Goal: Task Accomplishment & Management: Complete application form

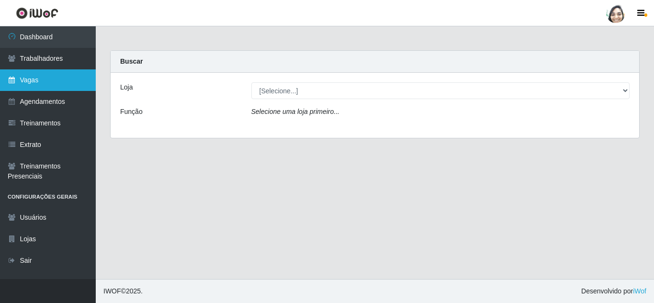
click at [63, 82] on link "Vagas" at bounding box center [48, 80] width 96 height 22
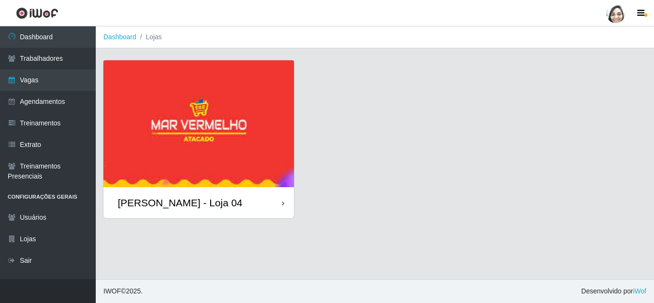
click at [193, 191] on div "[PERSON_NAME] - Loja 04" at bounding box center [198, 202] width 190 height 31
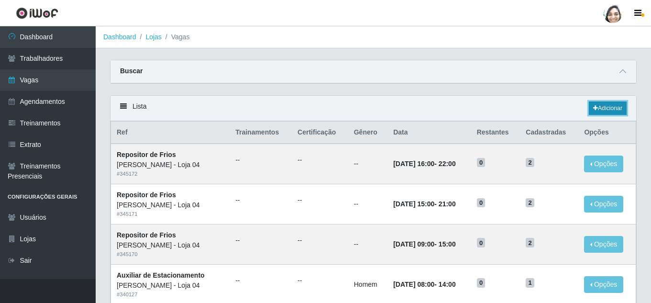
click at [605, 105] on link "Adicionar" at bounding box center [608, 107] width 38 height 13
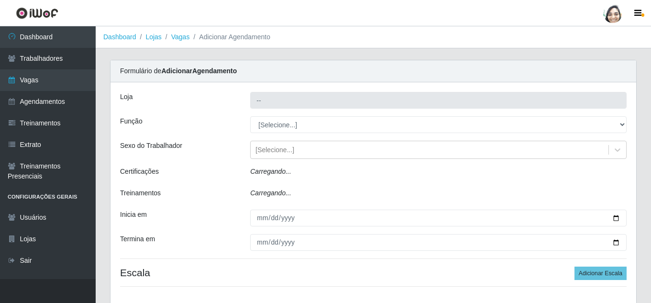
type input "[PERSON_NAME] - Loja 04"
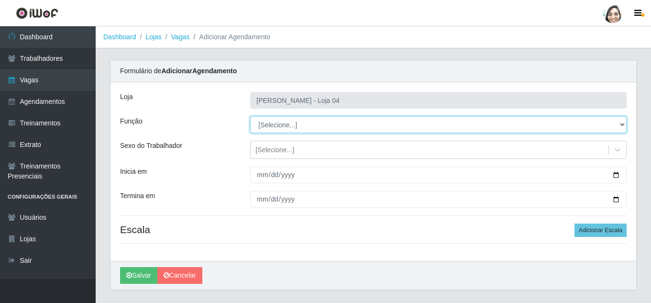
click at [293, 125] on select "[Selecione...] ASG ASG + ASG ++ Auxiliar de Depósito Auxiliar de Depósito + Aux…" at bounding box center [438, 124] width 377 height 17
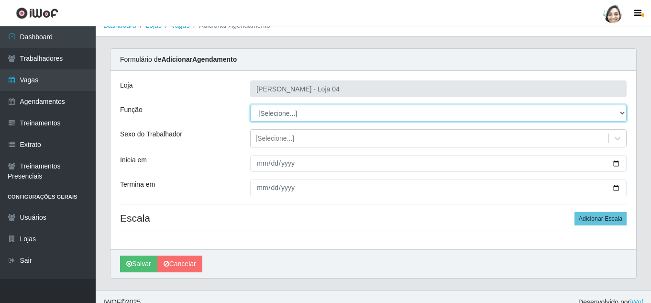
scroll to position [22, 0]
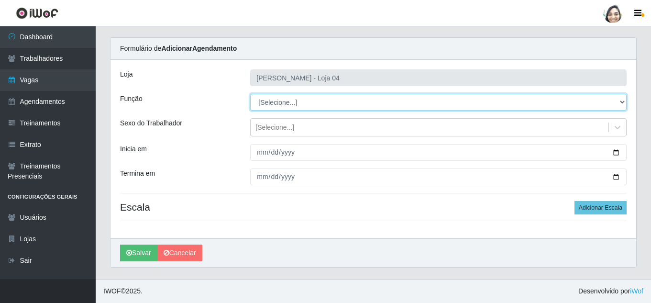
drag, startPoint x: 279, startPoint y: 101, endPoint x: 283, endPoint y: 107, distance: 7.6
click at [279, 101] on select "[Selecione...] ASG ASG + ASG ++ Auxiliar de Depósito Auxiliar de Depósito + Aux…" at bounding box center [438, 102] width 377 height 17
select select "22"
click at [250, 94] on select "[Selecione...] ASG ASG + ASG ++ Auxiliar de Depósito Auxiliar de Depósito + Aux…" at bounding box center [438, 102] width 377 height 17
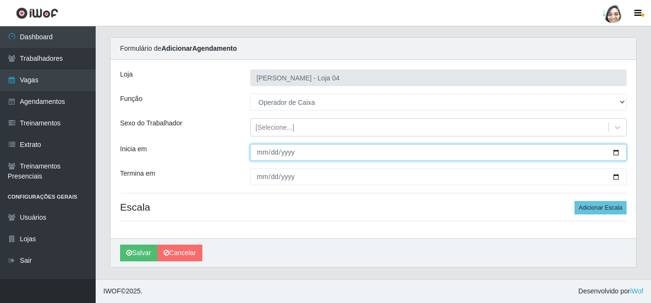
click at [262, 151] on input "Inicia em" at bounding box center [438, 152] width 377 height 17
type input "[DATE]"
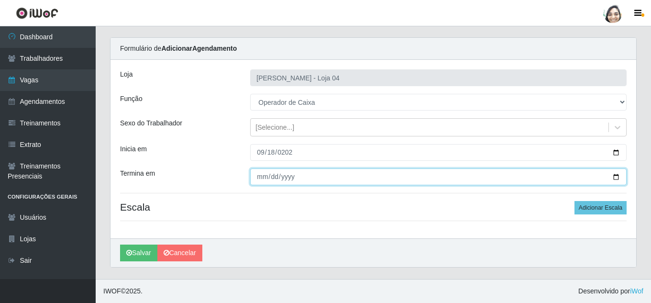
click at [258, 177] on input "Termina em" at bounding box center [438, 176] width 377 height 17
type input "[DATE]"
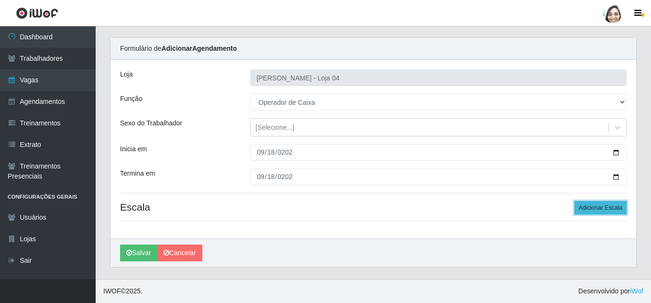
click at [600, 203] on button "Adicionar Escala" at bounding box center [601, 207] width 52 height 13
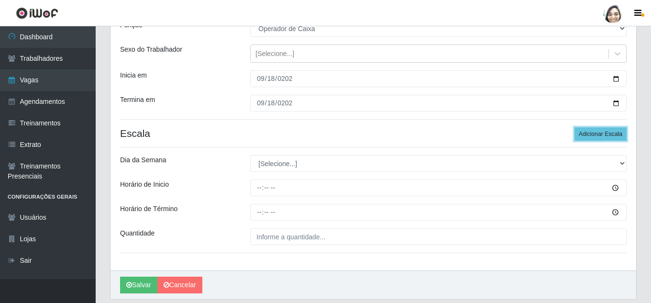
scroll to position [118, 0]
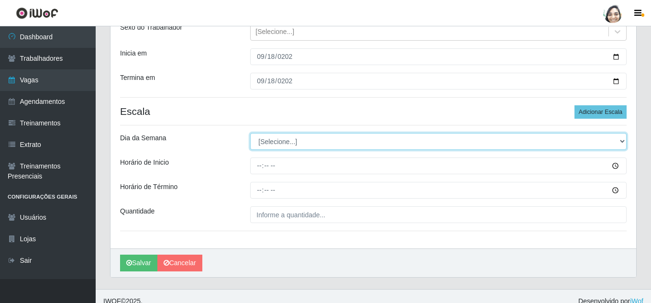
click at [285, 139] on select "[Selecione...] Segunda Terça Quarta Quinta Sexta Sábado Domingo" at bounding box center [438, 141] width 377 height 17
select select "4"
click at [250, 133] on select "[Selecione...] Segunda Terça Quarta Quinta Sexta Sábado Domingo" at bounding box center [438, 141] width 377 height 17
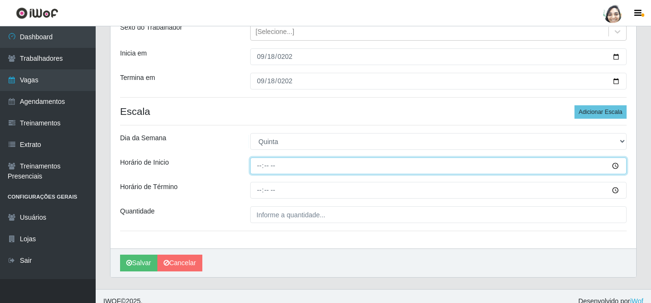
drag, startPoint x: 261, startPoint y: 164, endPoint x: 277, endPoint y: 162, distance: 15.4
click at [261, 164] on input "Horário de Inicio" at bounding box center [438, 165] width 377 height 17
type input "16:40"
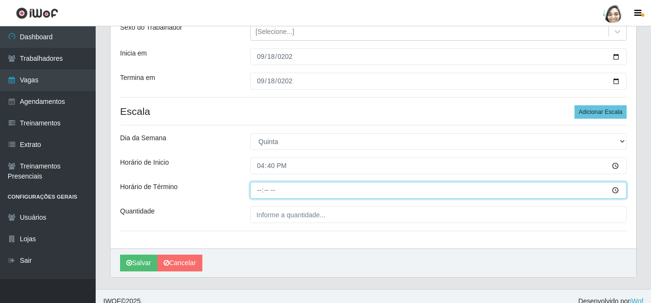
click at [259, 186] on input "Horário de Término" at bounding box center [438, 190] width 377 height 17
type input "22:40"
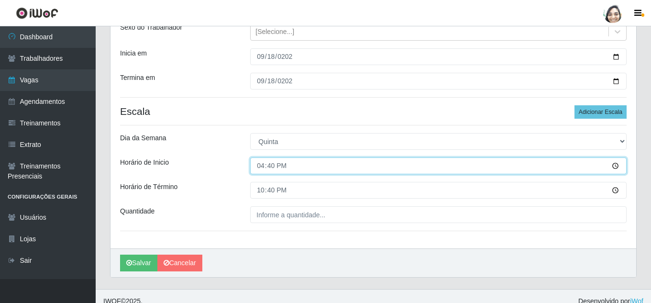
click at [269, 165] on input "16:40" at bounding box center [438, 165] width 377 height 17
type input "16:20"
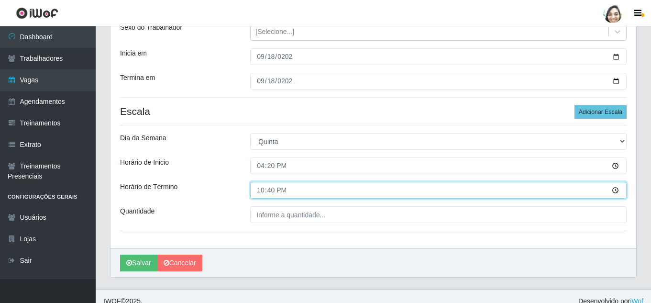
click at [267, 193] on input "22:40" at bounding box center [438, 190] width 377 height 17
type input "22:20"
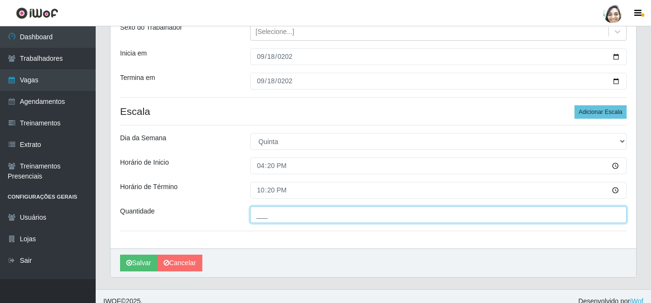
click at [276, 219] on input "___" at bounding box center [438, 214] width 377 height 17
type input "01_"
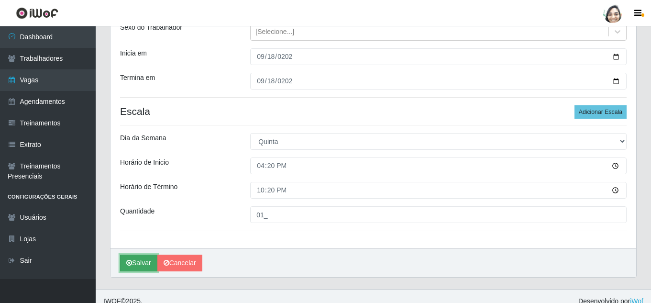
click at [136, 260] on button "Salvar" at bounding box center [138, 263] width 37 height 17
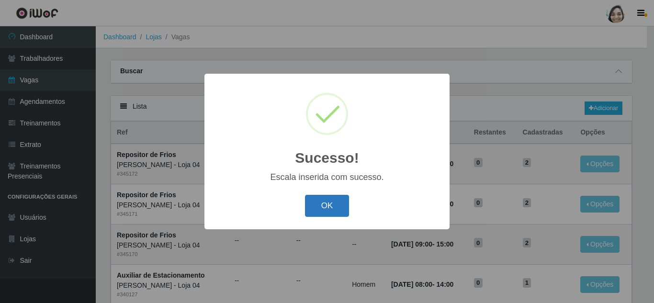
click at [328, 205] on button "OK" at bounding box center [327, 206] width 45 height 22
